Goal: Information Seeking & Learning: Learn about a topic

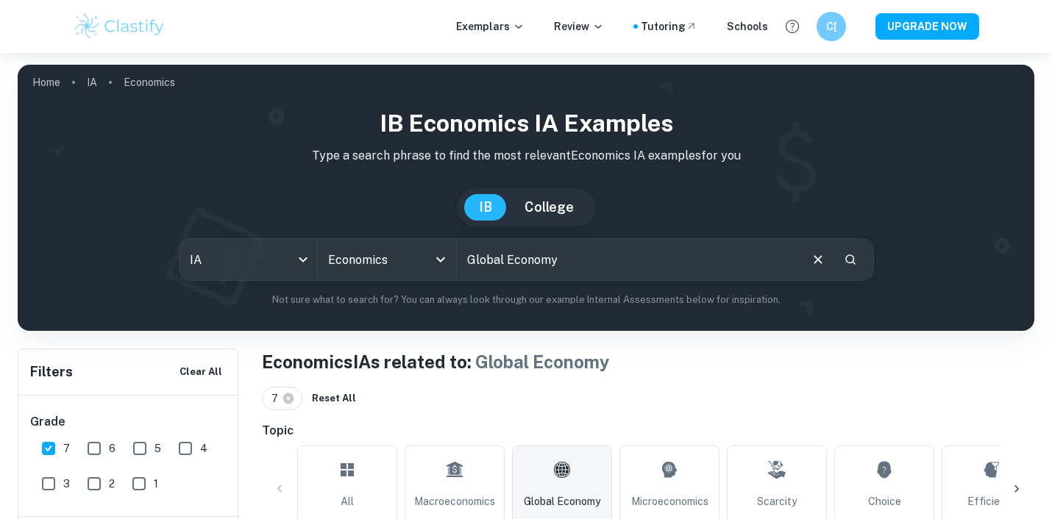
drag, startPoint x: 580, startPoint y: 255, endPoint x: 469, endPoint y: 253, distance: 111.1
click at [469, 253] on input "Global Economy" at bounding box center [627, 259] width 341 height 41
type input "export subsidy"
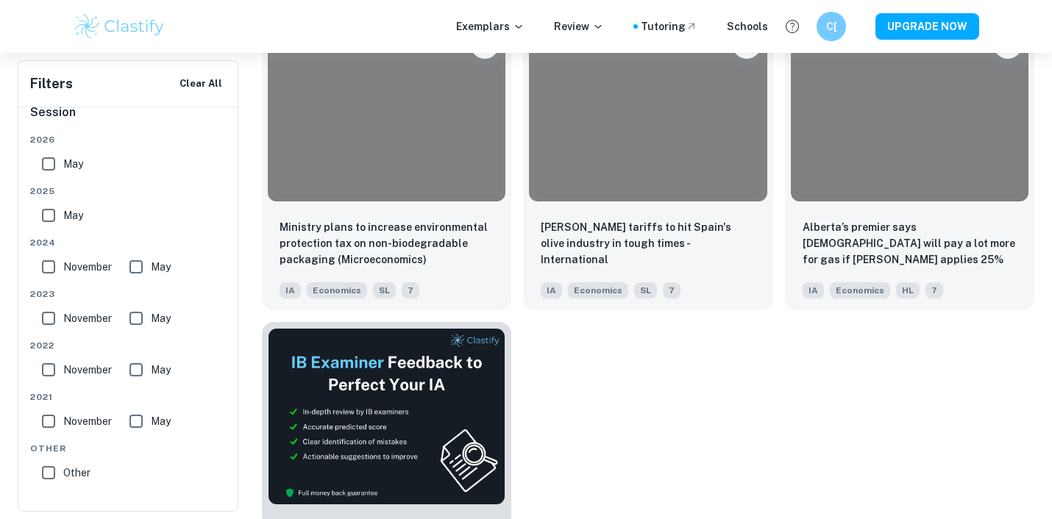
scroll to position [242, 0]
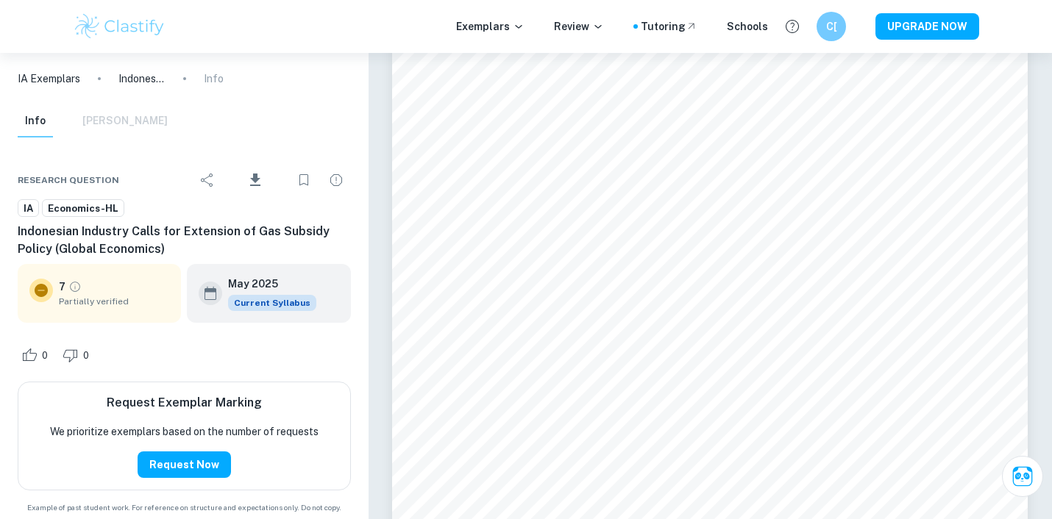
scroll to position [3554, 0]
type input "5"
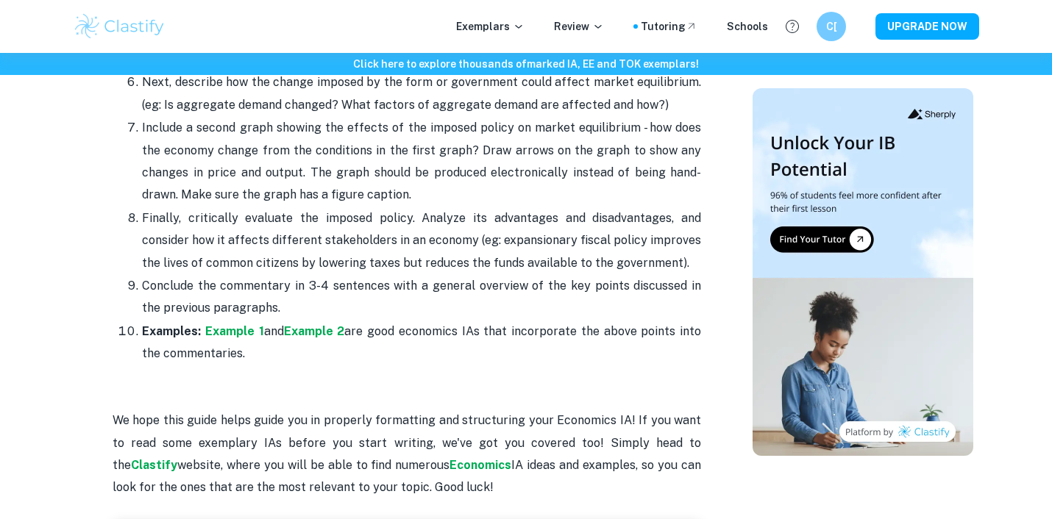
scroll to position [2046, 0]
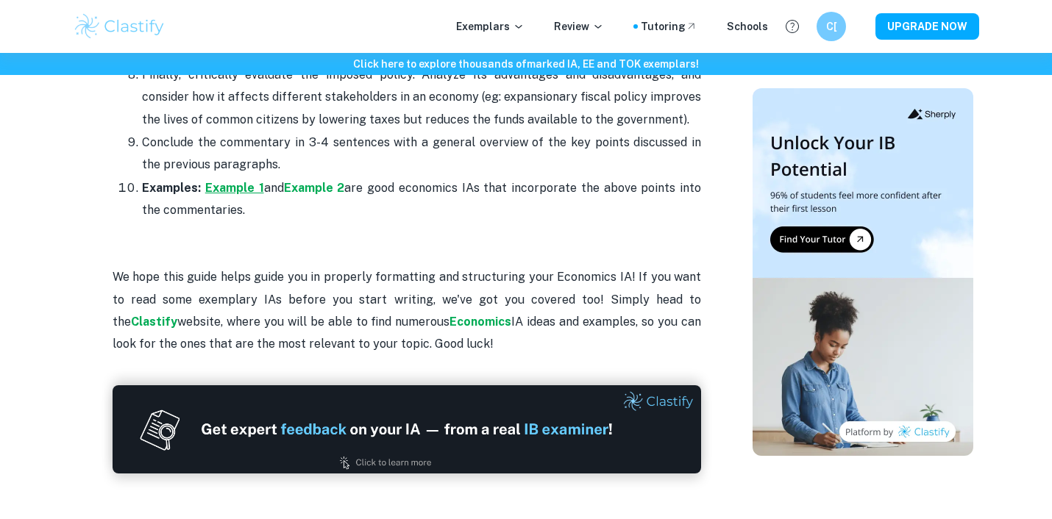
click at [244, 181] on strong "Example 1" at bounding box center [234, 188] width 59 height 14
click at [327, 181] on strong "Example 2" at bounding box center [314, 188] width 61 height 14
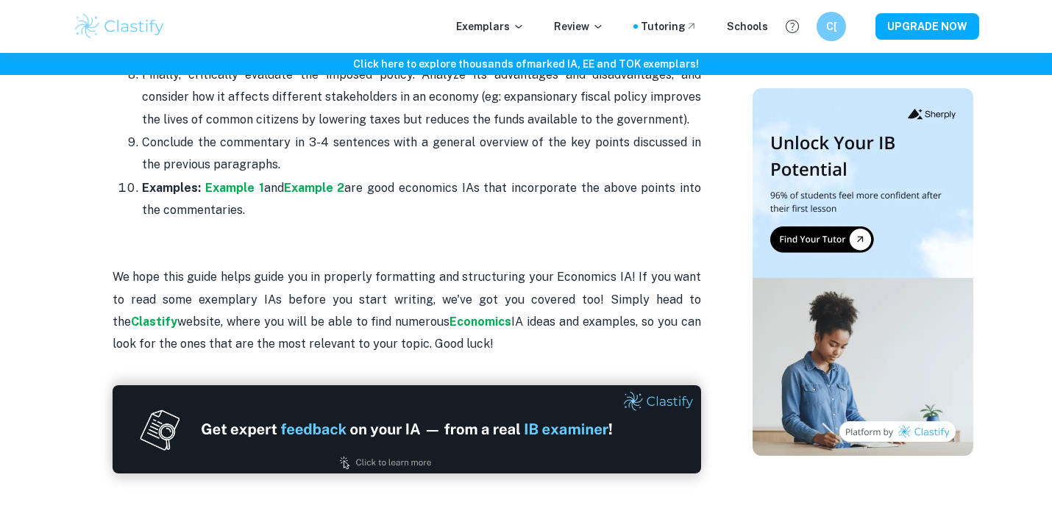
scroll to position [2181, 0]
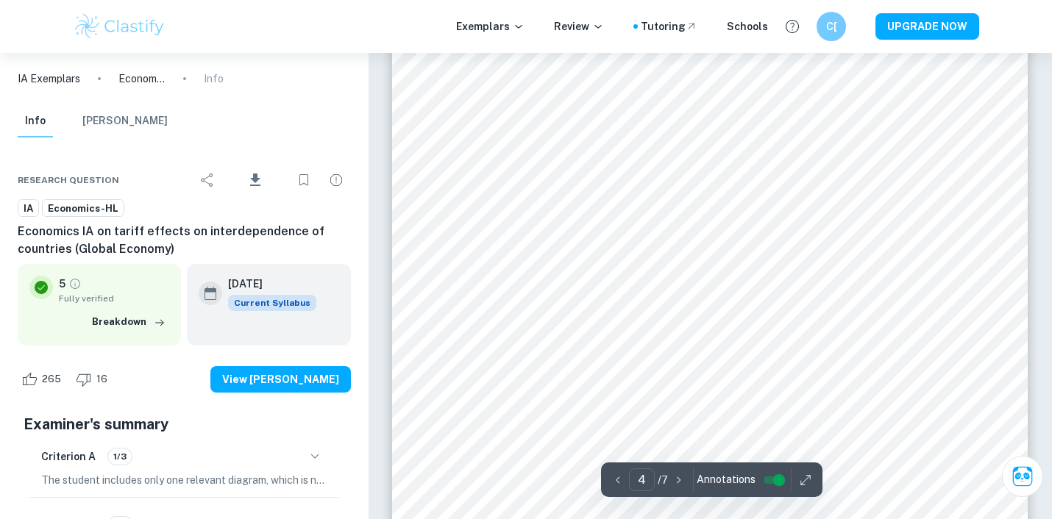
scroll to position [3020, 0]
type input "7"
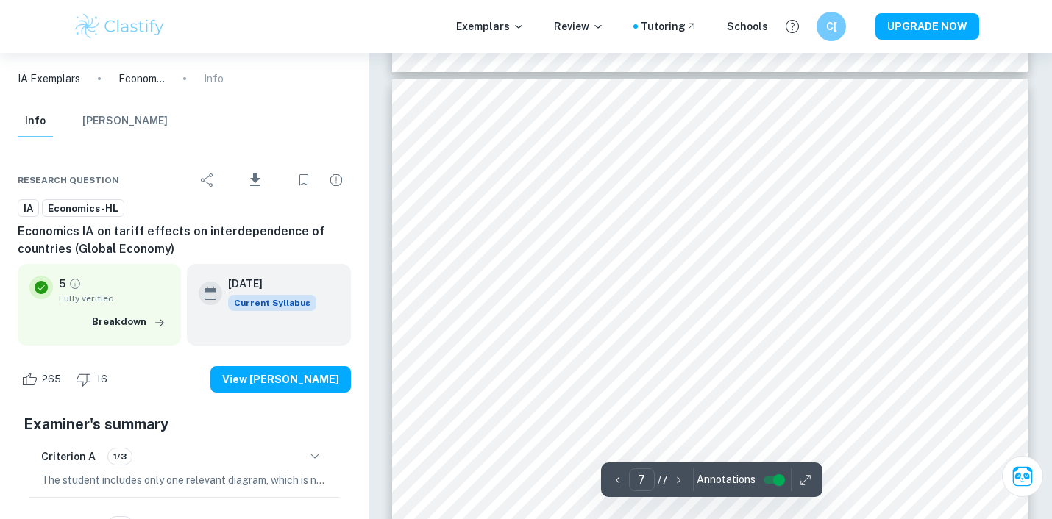
scroll to position [5406, 0]
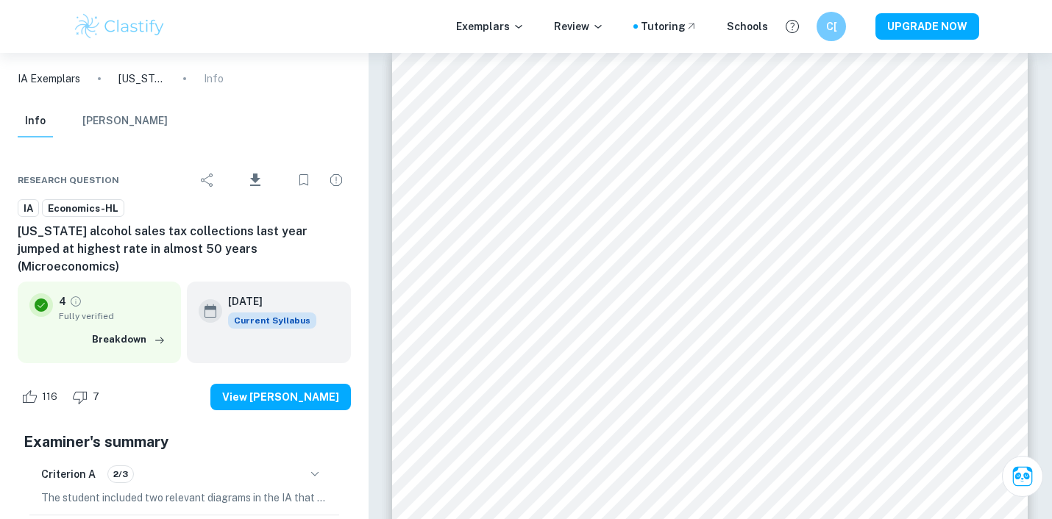
scroll to position [5342, 0]
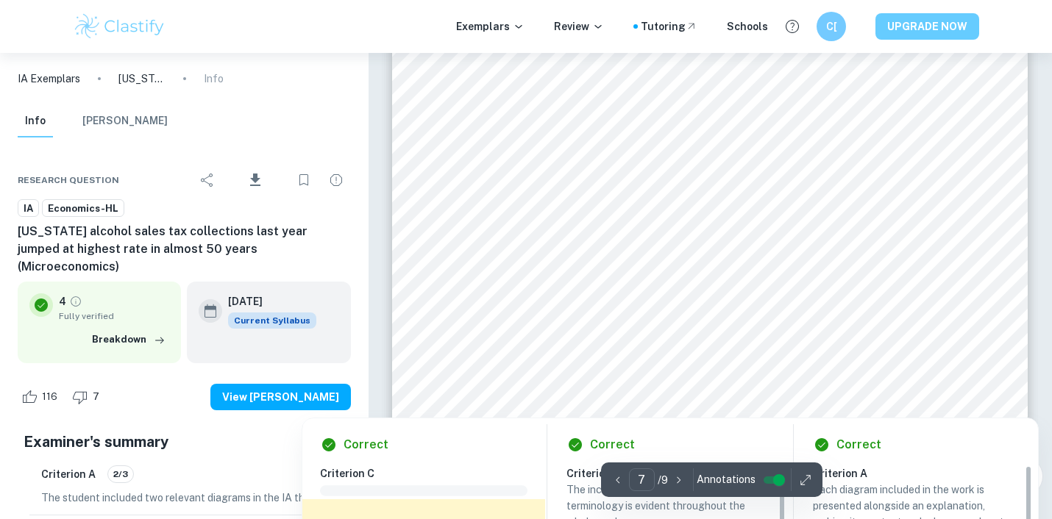
type input "8"
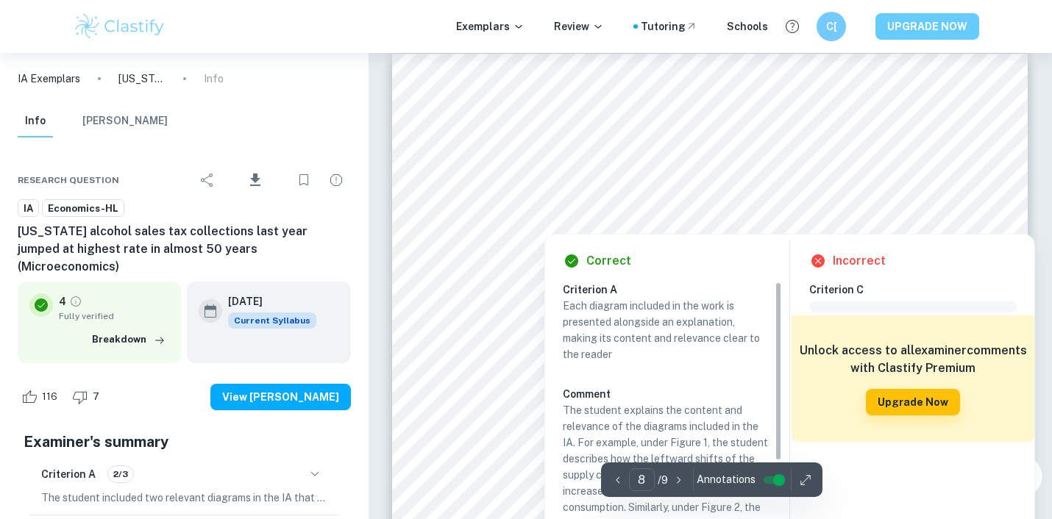
scroll to position [6237, 0]
